Goal: Go to known website: Access a specific website the user already knows

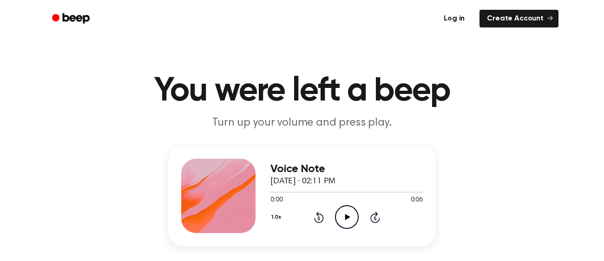
click at [461, 19] on link "Log in" at bounding box center [455, 18] width 40 height 21
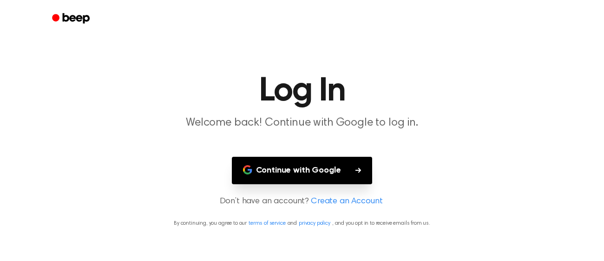
click at [305, 162] on button "Continue with Google" at bounding box center [302, 170] width 141 height 27
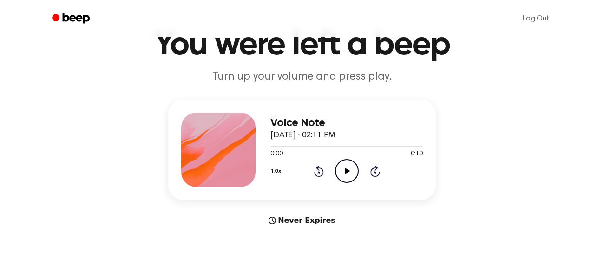
scroll to position [50, 0]
